Goal: Task Accomplishment & Management: Use online tool/utility

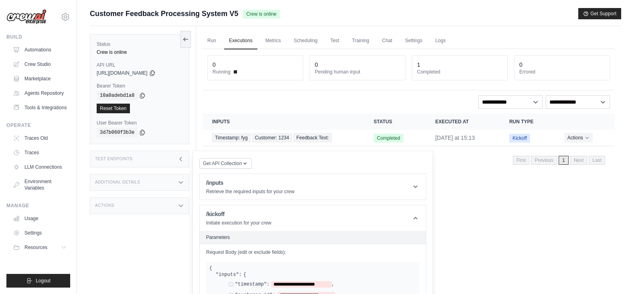
scroll to position [437, 0]
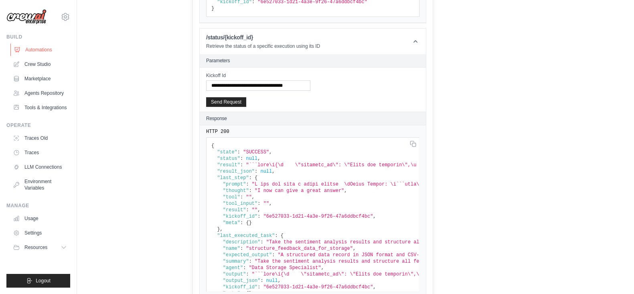
click at [41, 48] on link "Automations" at bounding box center [40, 49] width 61 height 13
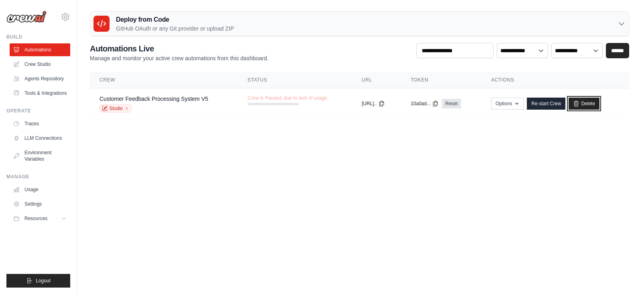
drag, startPoint x: 591, startPoint y: 101, endPoint x: 370, endPoint y: 64, distance: 223.8
click at [591, 101] on link "Delete" at bounding box center [584, 104] width 31 height 12
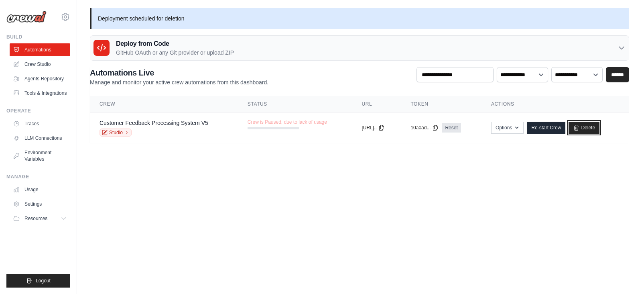
drag, startPoint x: 589, startPoint y: 128, endPoint x: 366, endPoint y: 60, distance: 232.5
click at [589, 128] on link "Delete" at bounding box center [584, 128] width 31 height 12
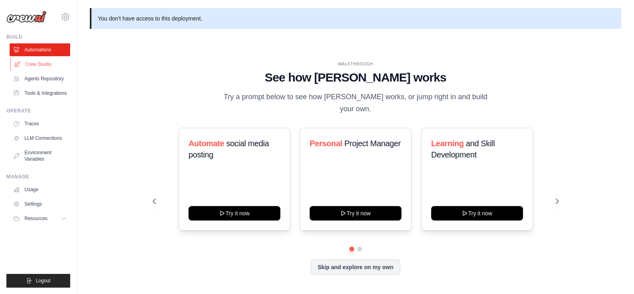
click at [43, 64] on link "Crew Studio" at bounding box center [40, 64] width 61 height 13
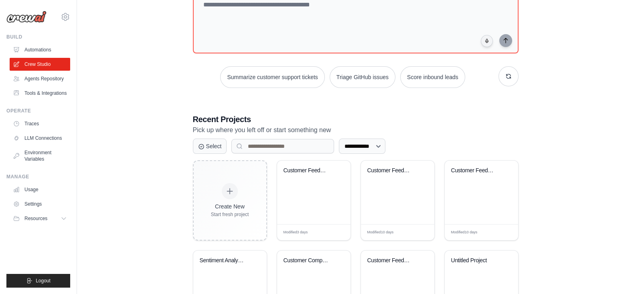
scroll to position [100, 0]
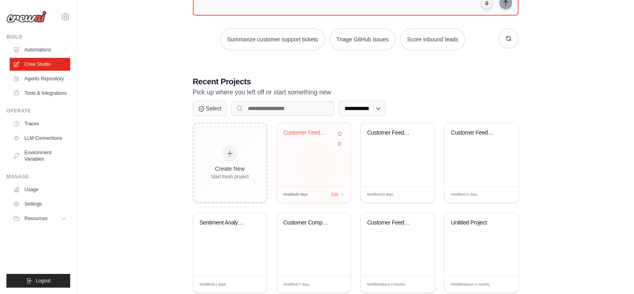
click at [316, 162] on div "Customer Feedback Processing System" at bounding box center [313, 154] width 73 height 63
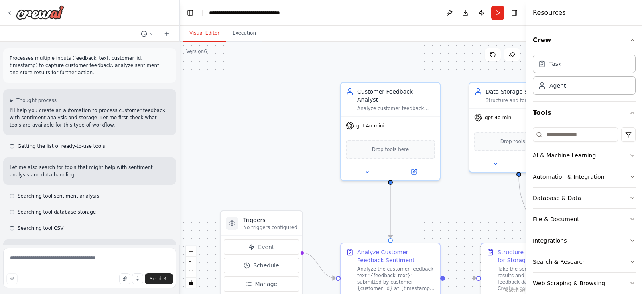
scroll to position [566, 0]
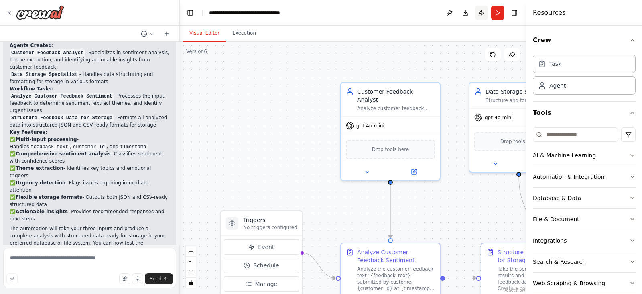
click at [484, 15] on button "Publish" at bounding box center [481, 13] width 13 height 14
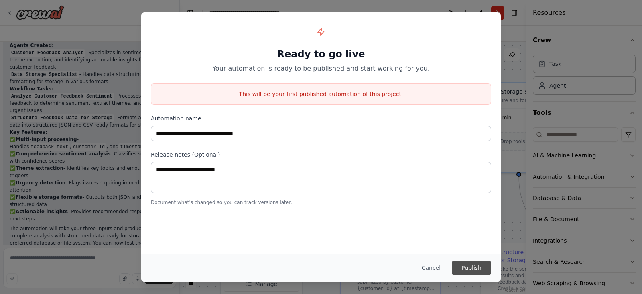
click at [473, 268] on button "Publish" at bounding box center [471, 267] width 39 height 14
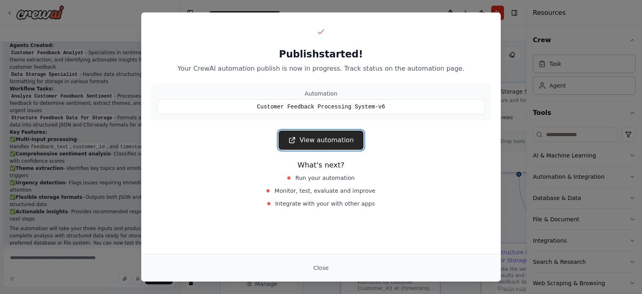
click at [325, 144] on link "View automation" at bounding box center [320, 139] width 85 height 19
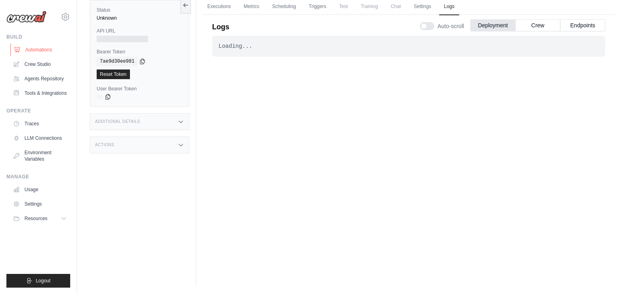
click at [40, 49] on link "Automations" at bounding box center [40, 49] width 61 height 13
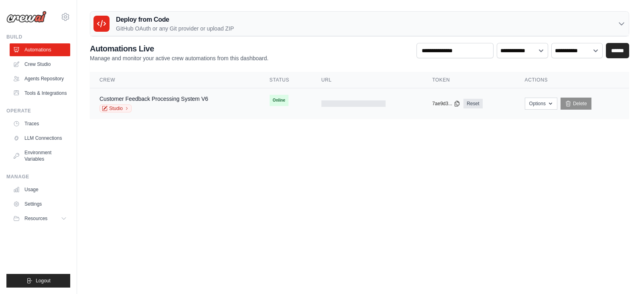
click at [187, 104] on div "Studio" at bounding box center [154, 108] width 109 height 8
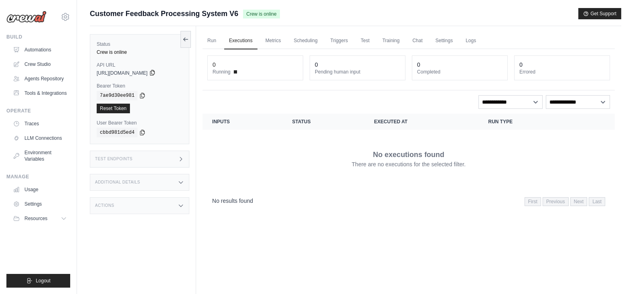
click at [154, 73] on icon at bounding box center [152, 72] width 4 height 5
click at [141, 95] on icon at bounding box center [142, 95] width 6 height 6
click at [183, 161] on icon at bounding box center [181, 159] width 6 height 6
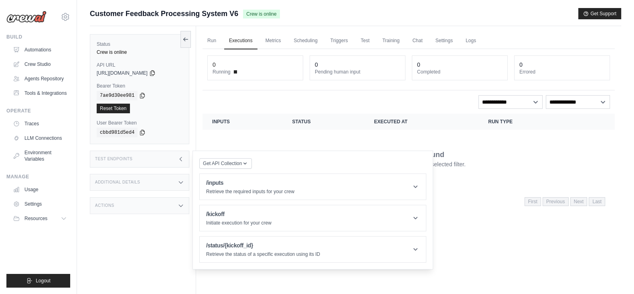
click at [176, 160] on div "Test Endpoints" at bounding box center [140, 158] width 100 height 17
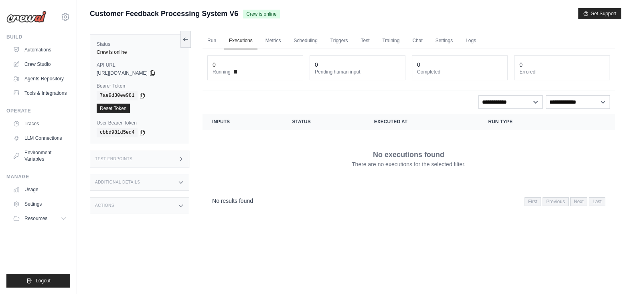
click at [189, 155] on div "Status Crew is online API URL copied [URL][DOMAIN_NAME] Bearer Token copied 7ae…" at bounding box center [143, 173] width 106 height 294
click at [179, 161] on icon at bounding box center [181, 159] width 6 height 6
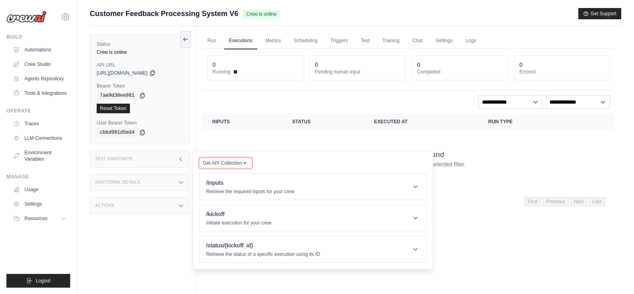
click at [239, 158] on button "Get API Collection" at bounding box center [225, 163] width 53 height 10
click at [222, 181] on div "Postman API Collection" at bounding box center [244, 184] width 77 height 13
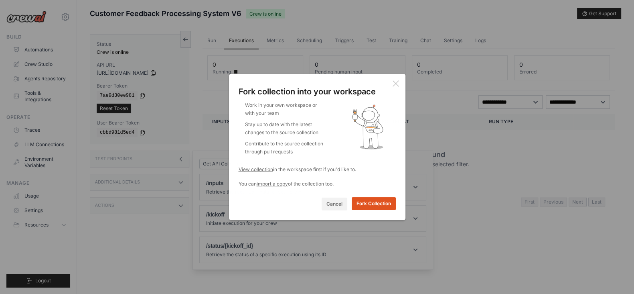
click at [362, 208] on button "Fork Collection" at bounding box center [374, 203] width 44 height 13
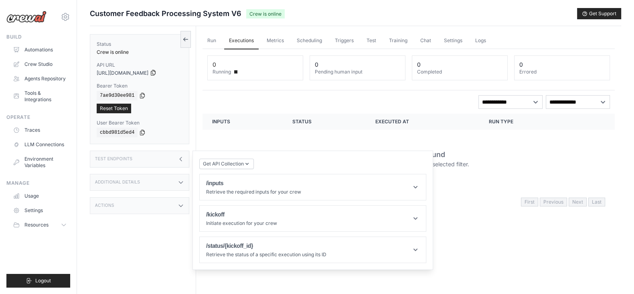
click at [156, 74] on icon at bounding box center [153, 72] width 4 height 5
click at [141, 97] on icon at bounding box center [142, 95] width 6 height 6
